Goal: Task Accomplishment & Management: Manage account settings

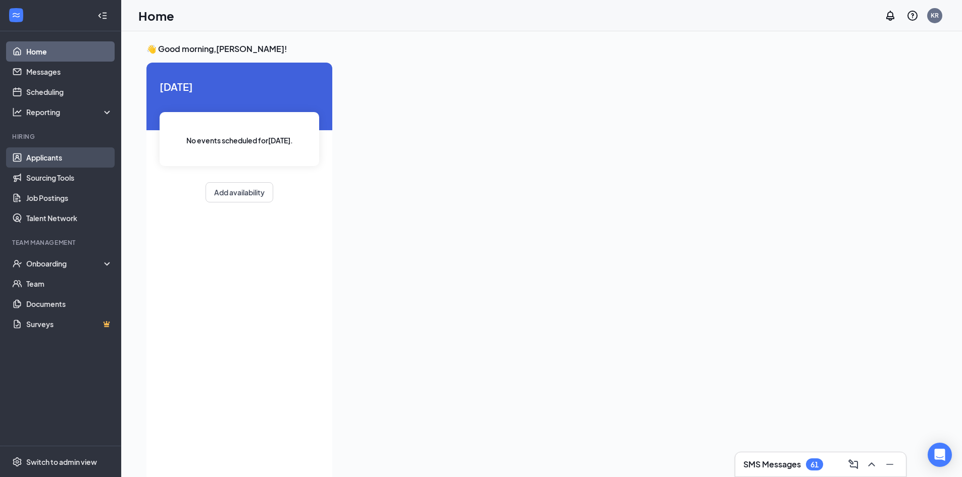
click at [92, 166] on link "Applicants" at bounding box center [69, 157] width 86 height 20
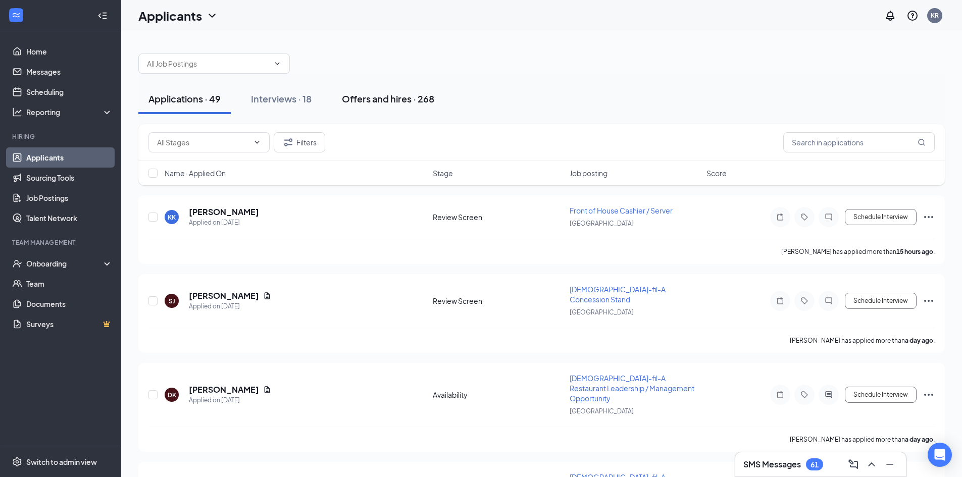
click at [396, 99] on div "Offers and hires · 268" at bounding box center [388, 98] width 92 height 13
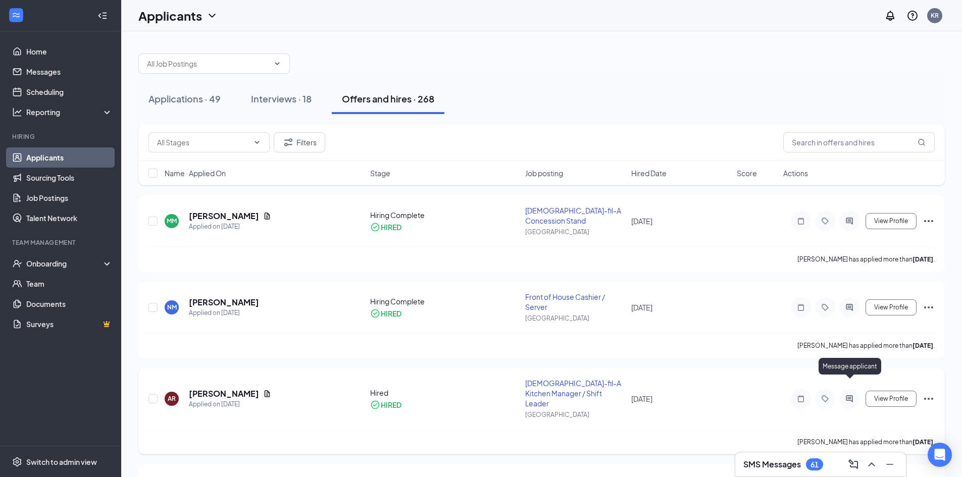
click at [850, 395] on icon "ActiveChat" at bounding box center [849, 399] width 12 height 8
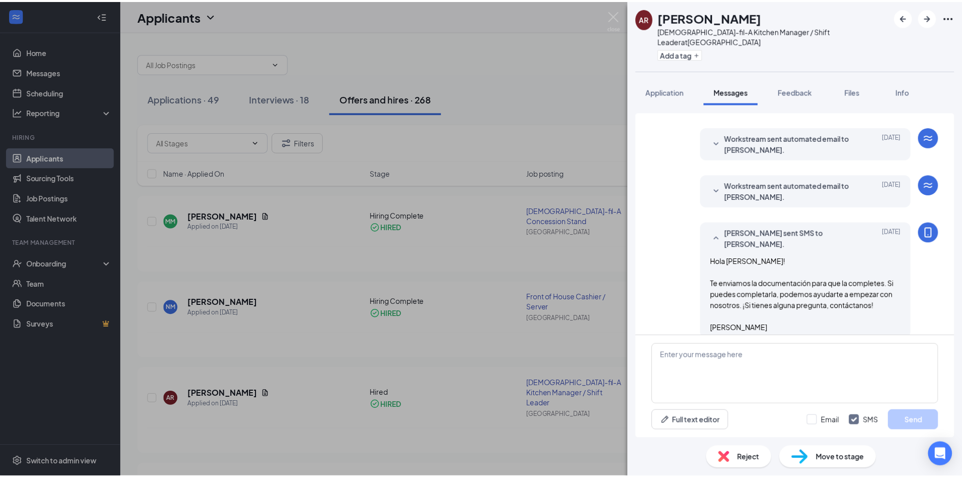
scroll to position [244, 0]
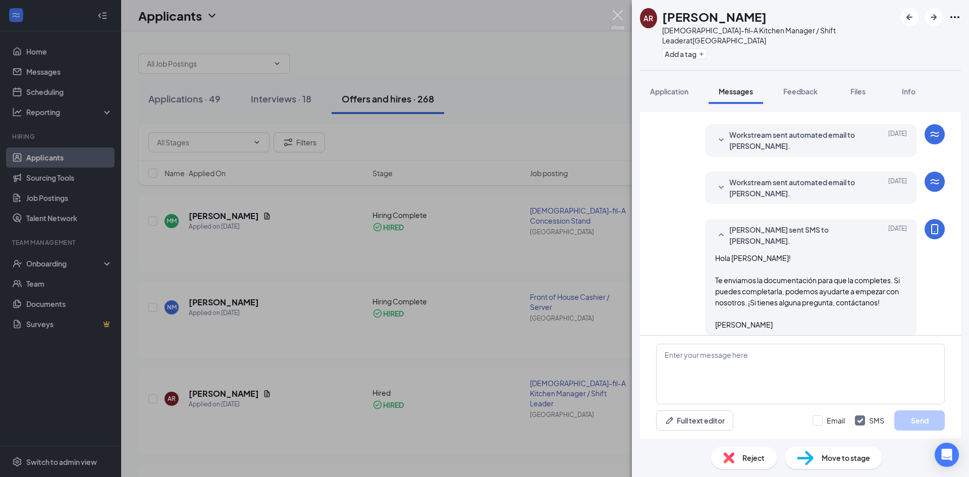
click at [615, 13] on img at bounding box center [618, 20] width 13 height 20
